Goal: Information Seeking & Learning: Learn about a topic

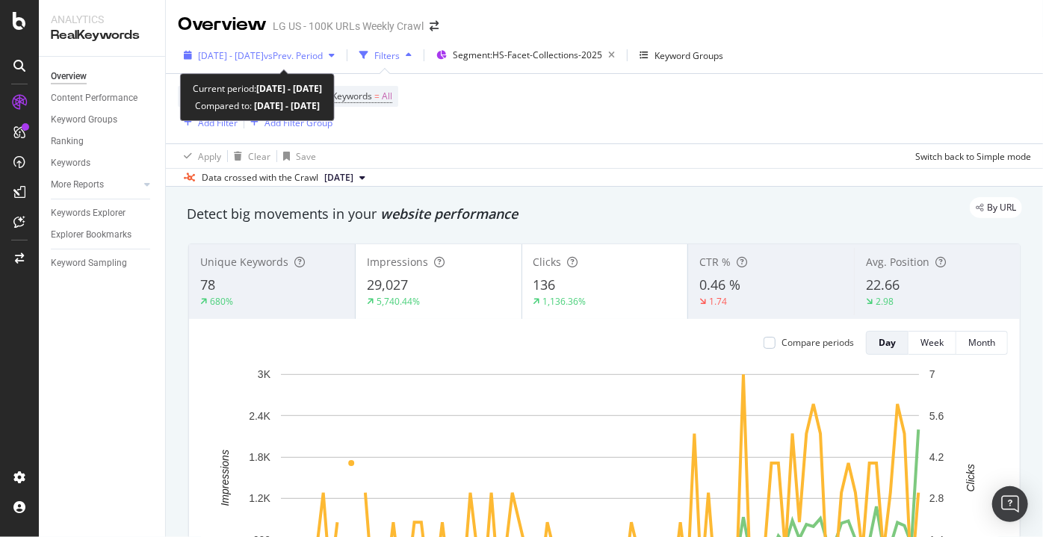
click at [323, 52] on span "vs Prev. Period" at bounding box center [293, 55] width 59 height 13
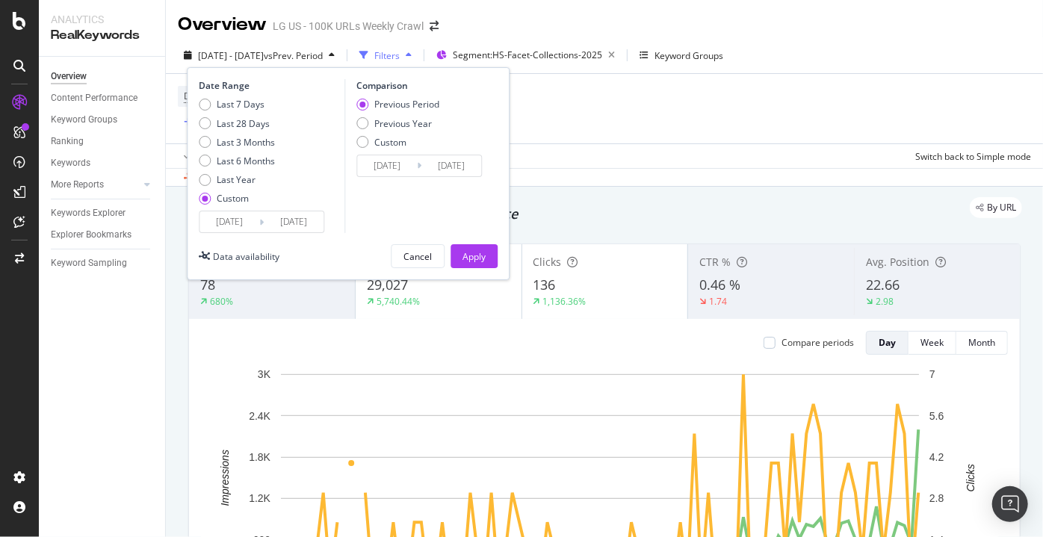
click at [287, 213] on input "[DATE]" at bounding box center [294, 221] width 60 height 21
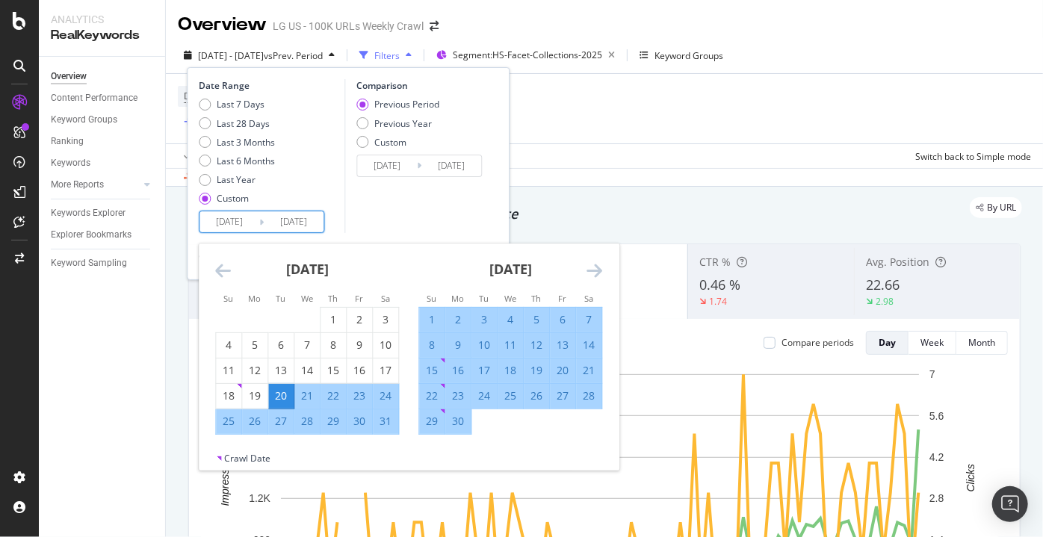
click at [588, 274] on icon "Move forward to switch to the next month." at bounding box center [594, 270] width 16 height 18
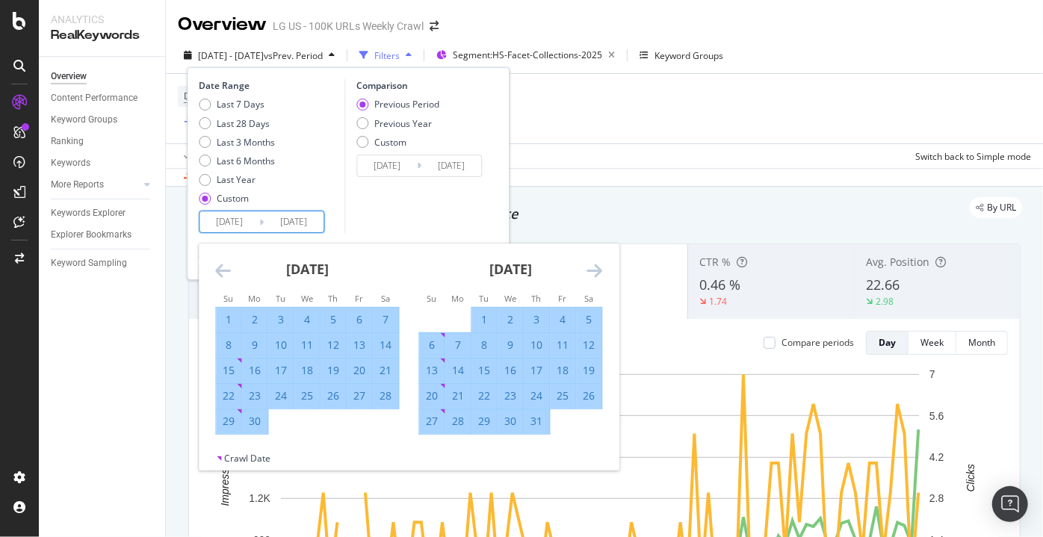
click at [588, 274] on icon "Move forward to switch to the next month." at bounding box center [594, 270] width 16 height 18
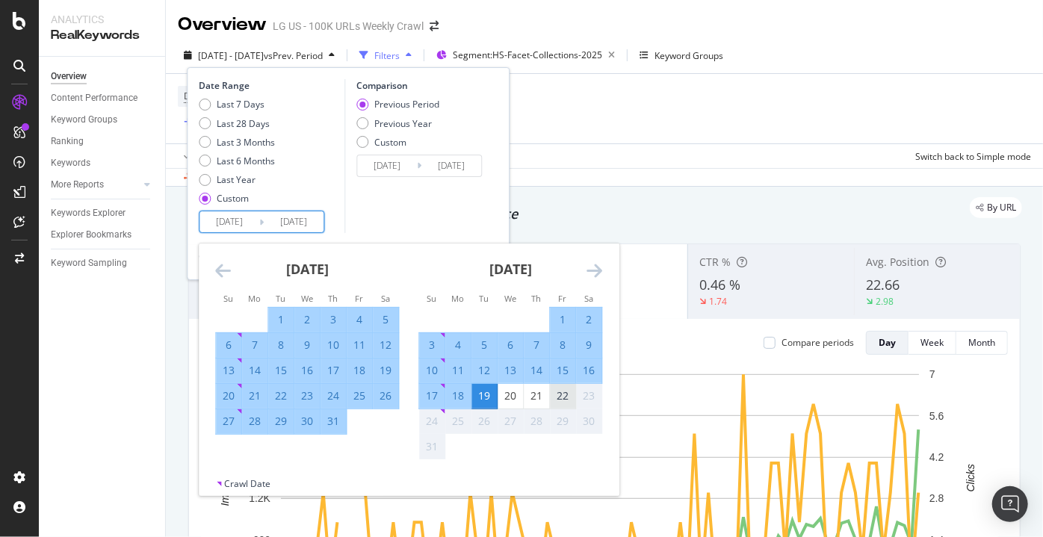
click at [558, 386] on div "22" at bounding box center [562, 396] width 25 height 25
type input "[DATE]"
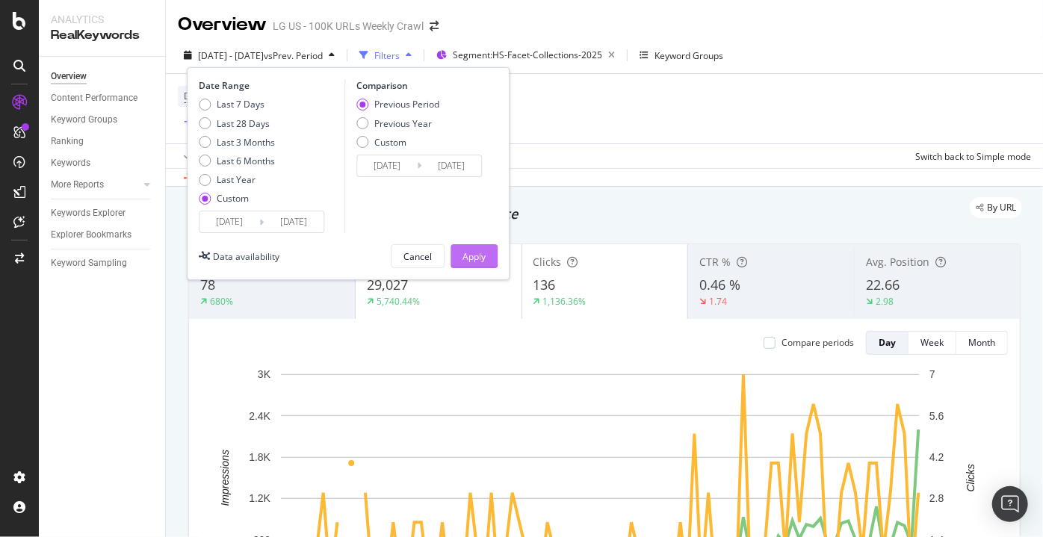
click at [484, 253] on div "Apply" at bounding box center [473, 256] width 23 height 13
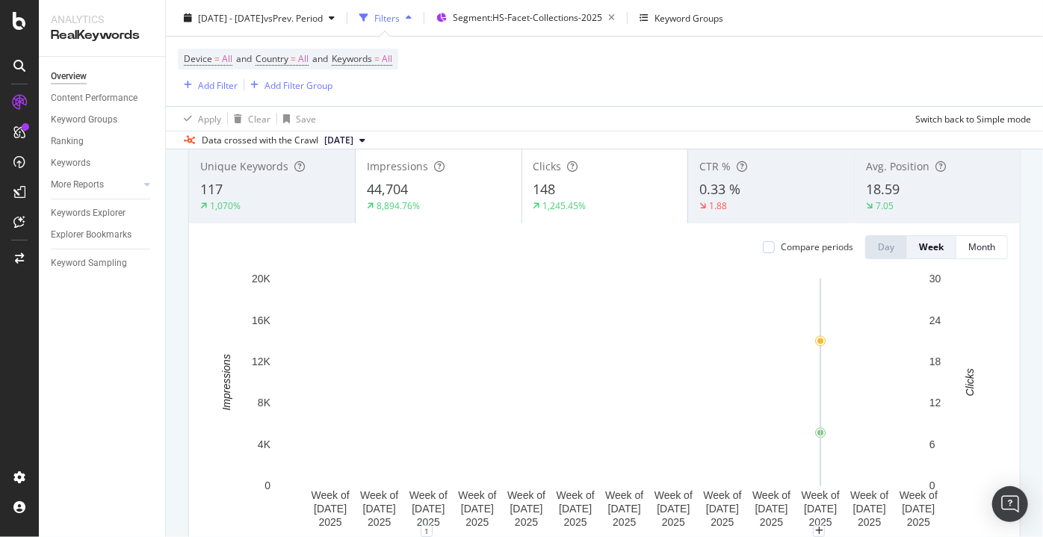
scroll to position [121, 0]
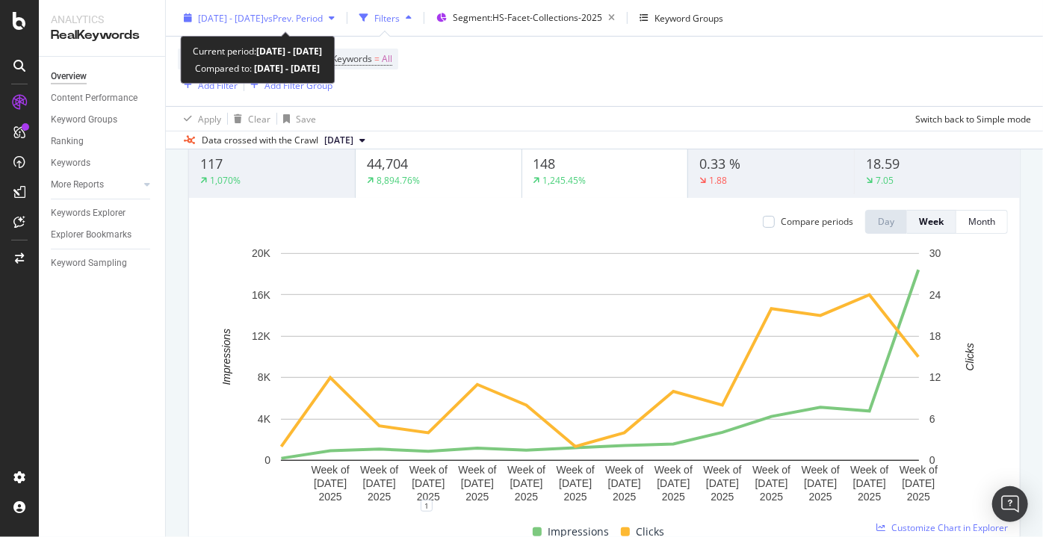
click at [323, 15] on span "vs Prev. Period" at bounding box center [293, 17] width 59 height 13
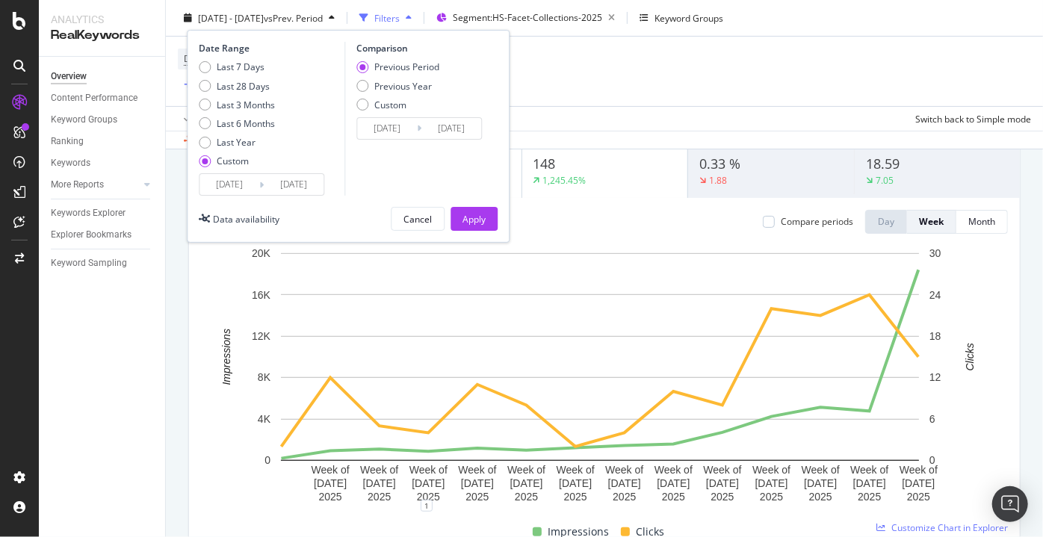
click at [232, 193] on input "[DATE]" at bounding box center [229, 184] width 60 height 21
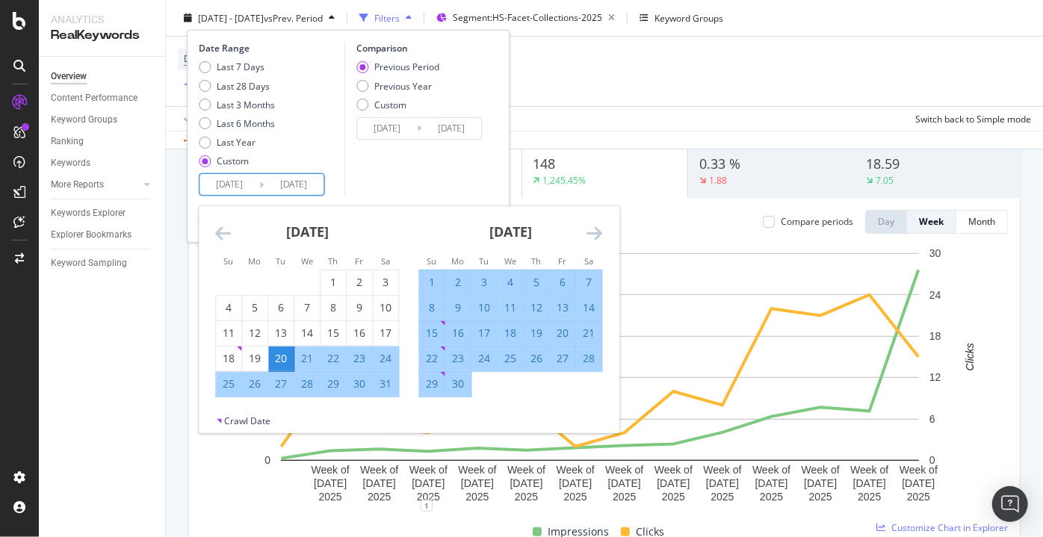
click at [392, 362] on div "24" at bounding box center [385, 358] width 25 height 15
type input "[DATE]"
click at [437, 187] on div "Comparison Previous Period Previous Year Custom [DATE] Navigate forward to inte…" at bounding box center [415, 119] width 142 height 154
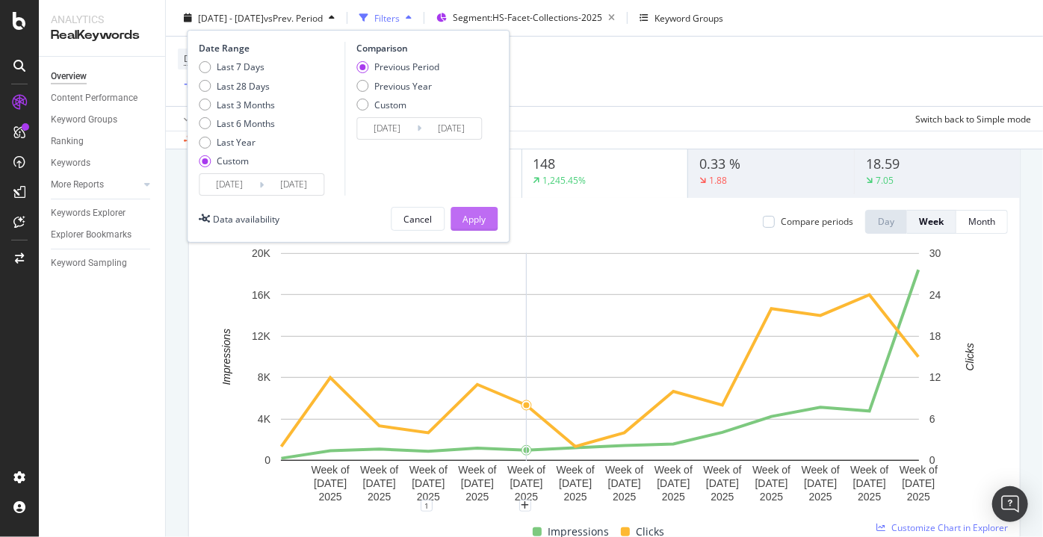
click at [486, 220] on div "Apply" at bounding box center [473, 218] width 23 height 13
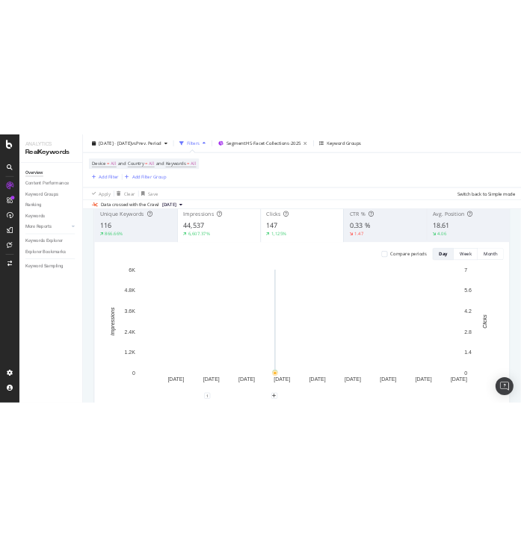
scroll to position [101, 0]
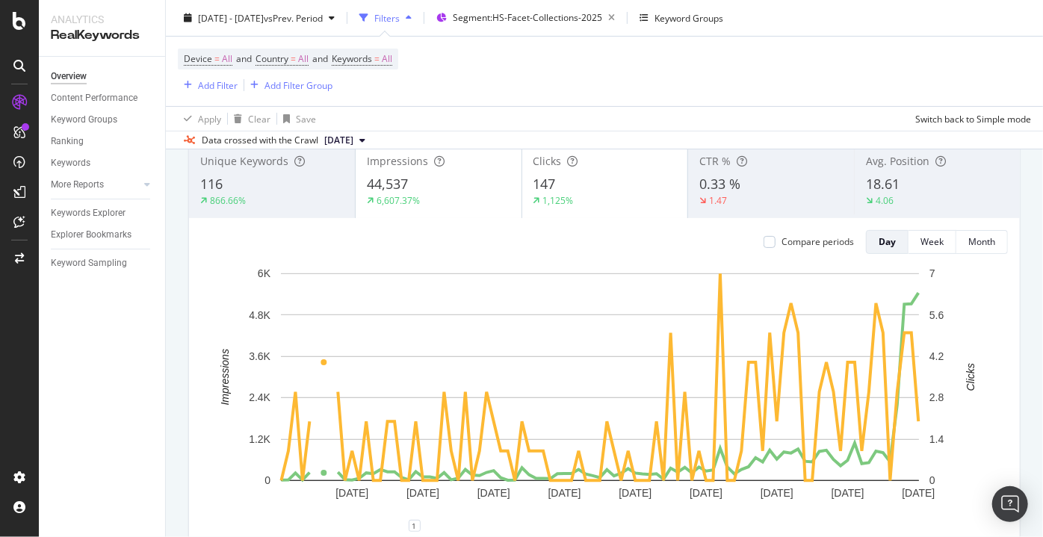
click at [902, 49] on div "Device = All and Country = All and Keywords = All Add Filter Add Filter Group" at bounding box center [604, 71] width 853 height 69
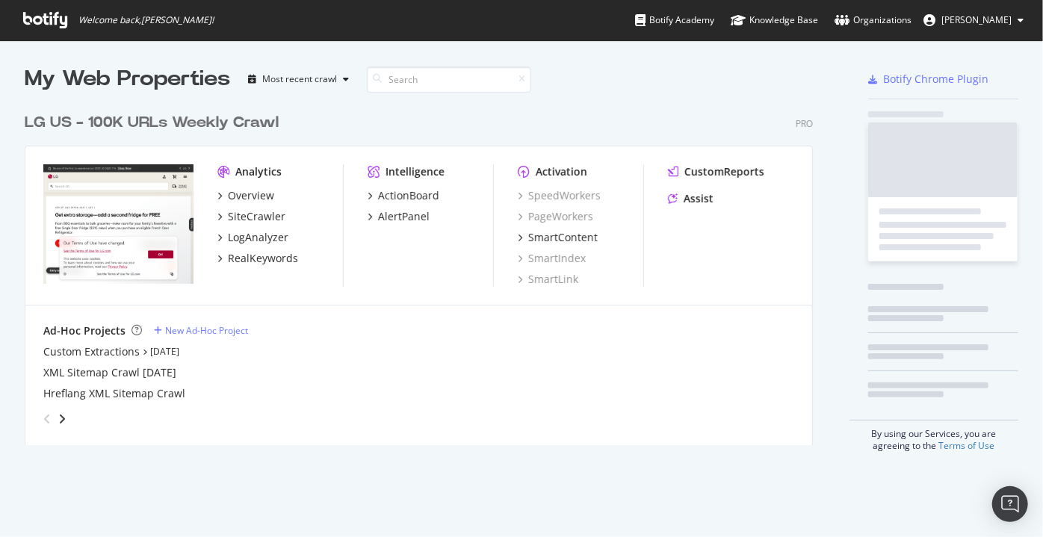
scroll to position [341, 789]
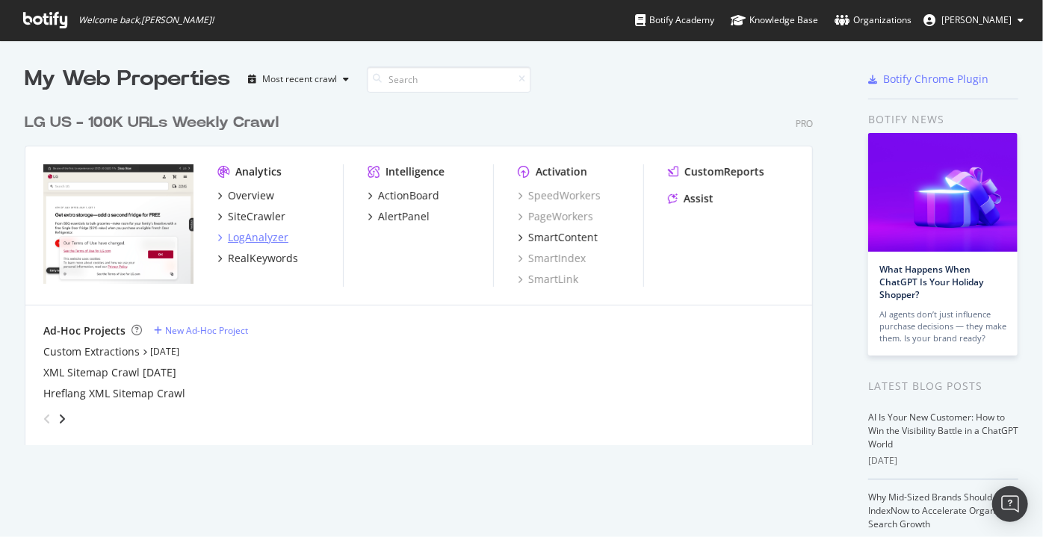
click at [267, 230] on div "LogAnalyzer" at bounding box center [258, 237] width 61 height 15
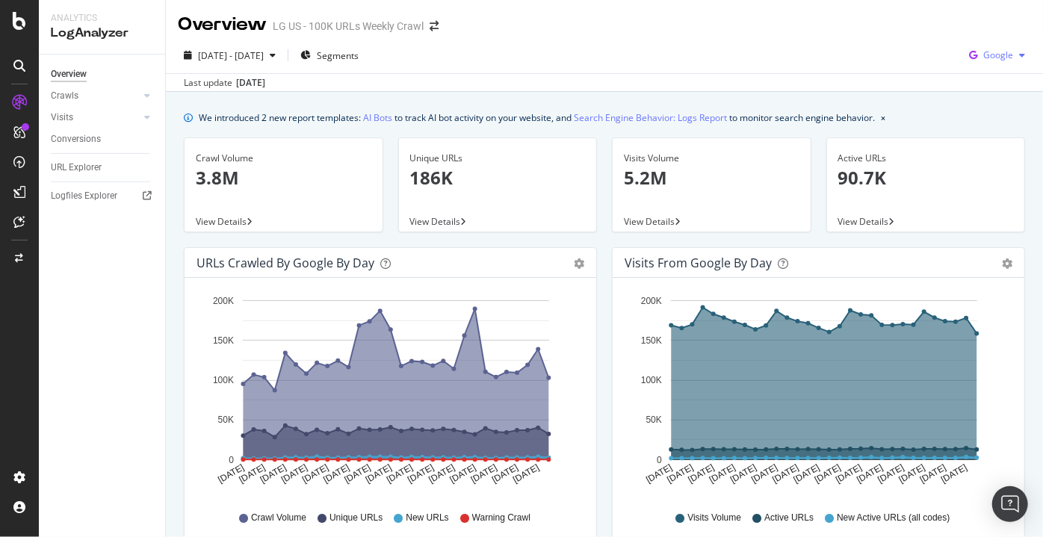
click at [984, 58] on span "Google" at bounding box center [998, 55] width 30 height 13
click at [968, 138] on div "OpenAI" at bounding box center [986, 140] width 103 height 22
